Goal: Find specific page/section

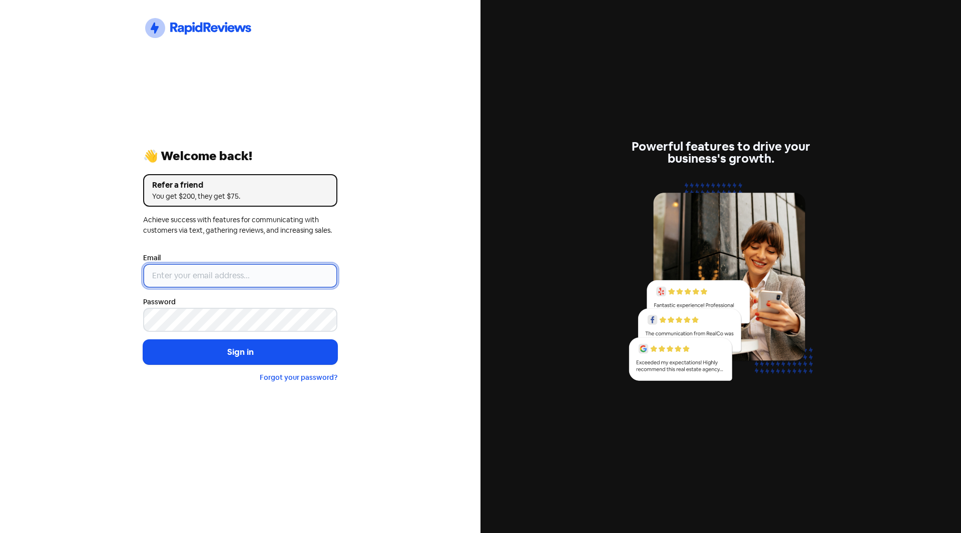
type input "[EMAIL_ADDRESS][DOMAIN_NAME]"
click at [217, 365] on form "Email [EMAIL_ADDRESS][DOMAIN_NAME] Password Sign in Forgot your password?" at bounding box center [240, 318] width 194 height 132
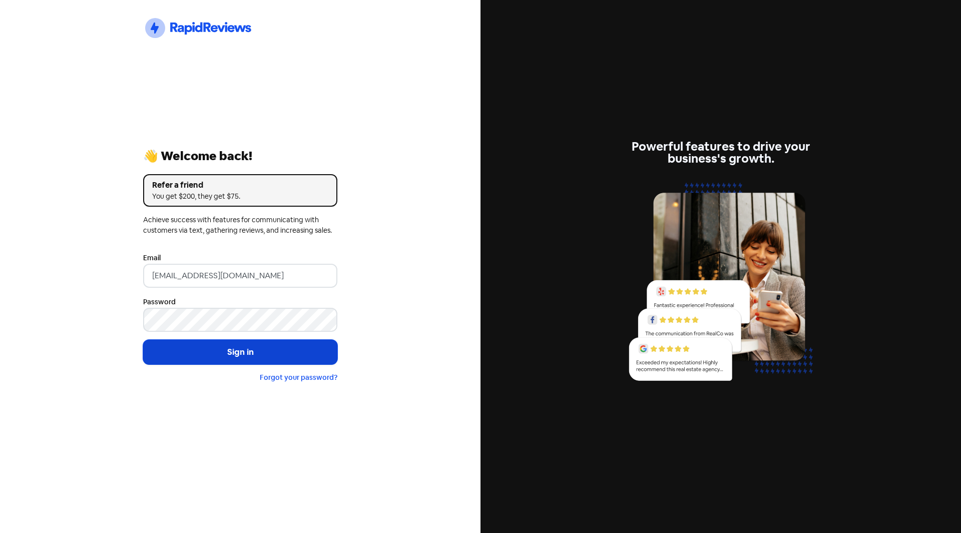
click at [217, 357] on button "Sign in" at bounding box center [240, 352] width 194 height 25
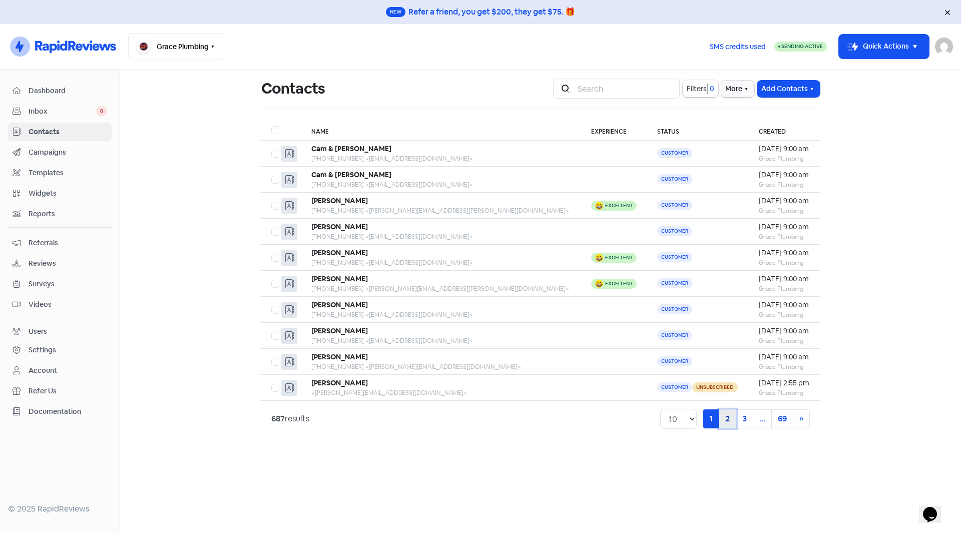
click at [723, 419] on link "2" at bounding box center [728, 418] width 18 height 19
